Goal: Task Accomplishment & Management: Use online tool/utility

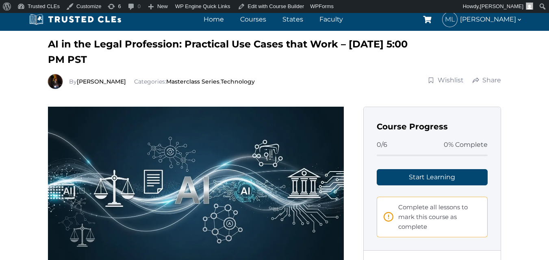
scroll to position [39, 0]
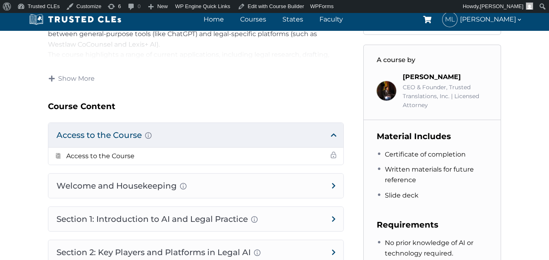
scroll to position [406, 0]
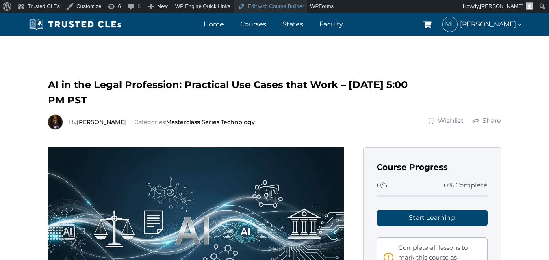
click at [264, 11] on link "Edit with Course Builder" at bounding box center [270, 6] width 73 height 13
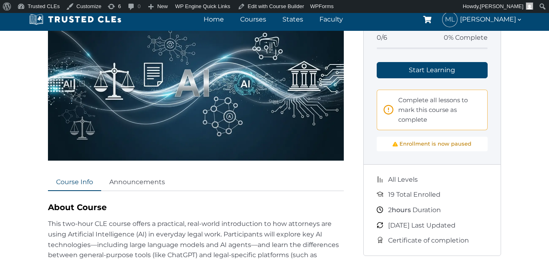
scroll to position [122, 0]
